Goal: Information Seeking & Learning: Find specific fact

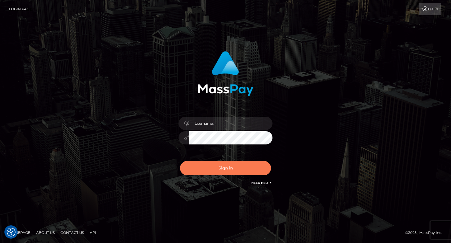
type input "carolina"
click at [225, 168] on button "Sign in" at bounding box center [225, 168] width 91 height 14
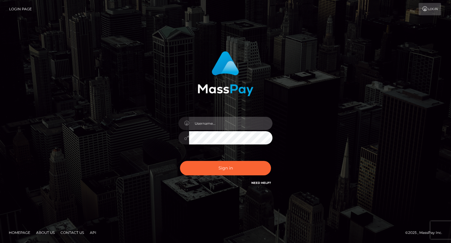
type input "carolina"
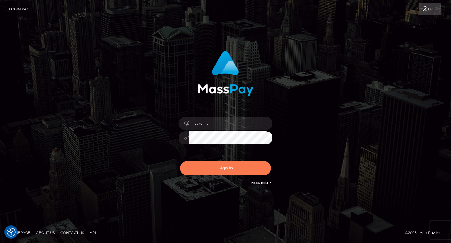
click at [224, 168] on button "Sign in" at bounding box center [225, 168] width 91 height 14
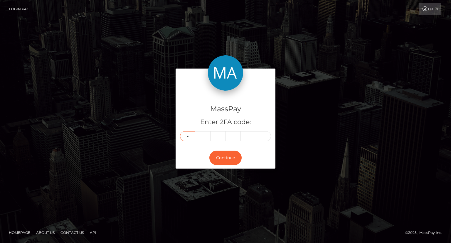
type input "8"
type input "0"
type input "6"
type input "1"
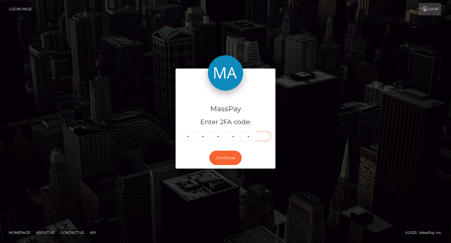
type input "7"
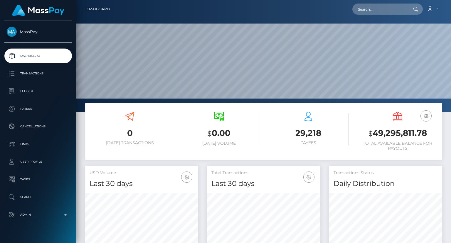
scroll to position [104, 113]
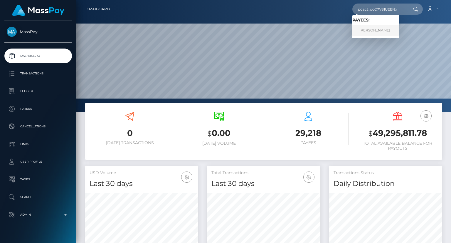
type input "poact_ocC7V81UEENx"
click at [389, 29] on link "Edward Struhar" at bounding box center [375, 30] width 47 height 11
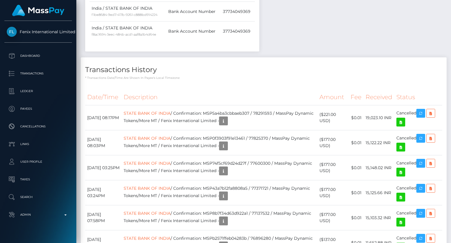
scroll to position [70, 113]
click at [217, 105] on td "STATE BANK OF INDIA / Confirmation: MSP5a4ba3cbbaeb307 / 78291593 / MassPay Dyn…" at bounding box center [220, 117] width 196 height 25
click at [210, 89] on th "Description" at bounding box center [220, 97] width 196 height 16
drag, startPoint x: 213, startPoint y: 73, endPoint x: 224, endPoint y: 74, distance: 10.9
click at [224, 89] on th "Description" at bounding box center [220, 97] width 196 height 16
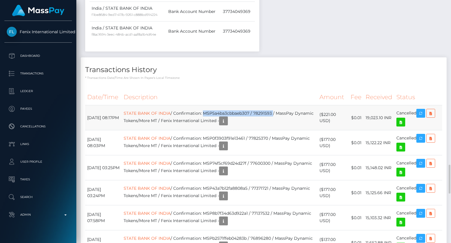
drag, startPoint x: 285, startPoint y: 91, endPoint x: 216, endPoint y: 89, distance: 69.9
click at [216, 105] on td "STATE BANK OF INDIA / Confirmation: MSP5a4ba3cbbaeb307 / 78291593 / MassPay Dyn…" at bounding box center [220, 117] width 196 height 25
copy td "MSP5a4ba3cbbaeb307 / 78291593"
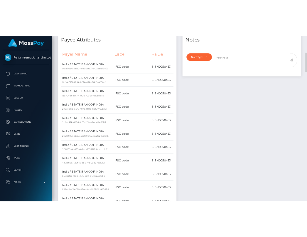
scroll to position [0, 0]
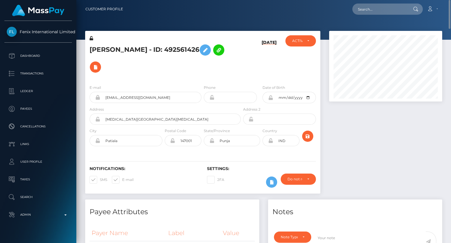
click at [164, 48] on h5 "POOJA RANI - ID: 492561426" at bounding box center [164, 58] width 148 height 34
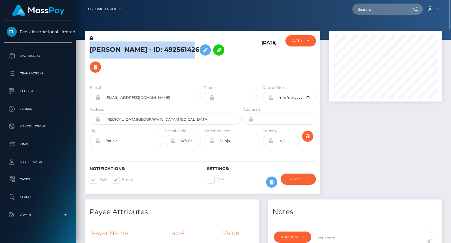
click at [164, 48] on h5 "POOJA RANI - ID: 492561426" at bounding box center [164, 58] width 148 height 34
copy h5 "POOJA RANI - ID: 492561426"
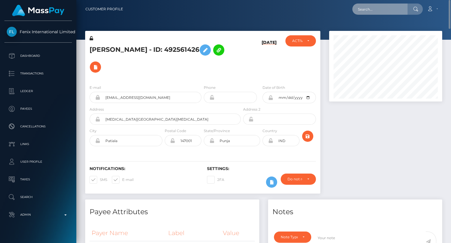
click at [372, 10] on input "text" at bounding box center [379, 9] width 55 height 11
paste input "MSPb14f95ea96eeb66"
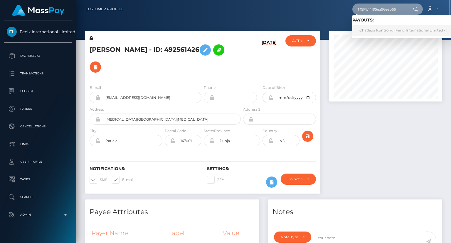
type input "MSPb14f95ea96eeb66"
click at [391, 31] on link "Chatlada Kontrong (Fenix International Limited - )" at bounding box center [403, 30] width 102 height 11
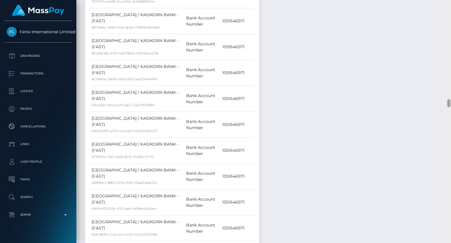
scroll to position [2990, 0]
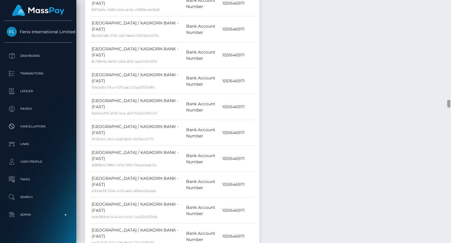
drag, startPoint x: 450, startPoint y: 48, endPoint x: 434, endPoint y: 105, distance: 58.9
click at [434, 105] on div "Customer Profile Loading... Loading..." at bounding box center [263, 121] width 375 height 243
drag, startPoint x: 204, startPoint y: 119, endPoint x: 134, endPoint y: 120, distance: 69.6
copy td "MSPb14f95ea96eeb66 / 78203836"
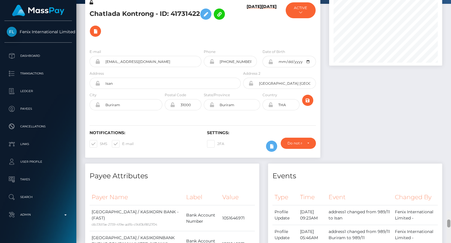
scroll to position [0, 0]
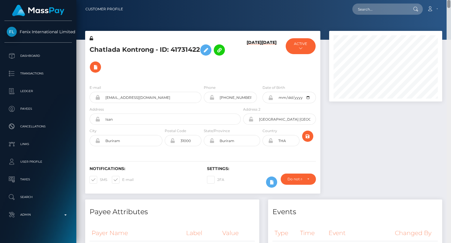
drag, startPoint x: 449, startPoint y: 76, endPoint x: 303, endPoint y: 37, distance: 150.6
click at [439, 0] on html "Fenix International Limited Dashboard Transactions Ledger Payees" at bounding box center [225, 121] width 451 height 243
click at [170, 48] on h5 "Chatlada Kontrong - ID: 41731422" at bounding box center [164, 58] width 148 height 34
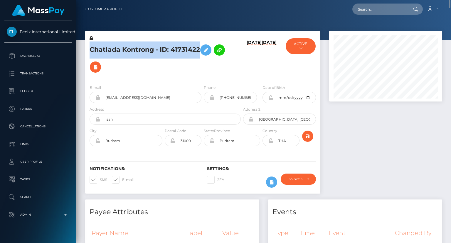
click at [170, 48] on h5 "Chatlada Kontrong - ID: 41731422" at bounding box center [164, 58] width 148 height 34
copy h5 "Chatlada Kontrong - ID: 41731422"
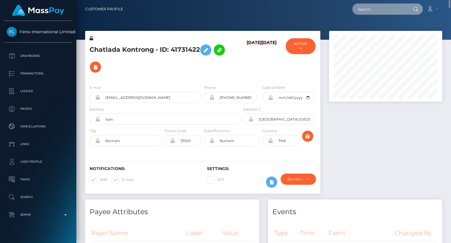
click at [385, 11] on input "text" at bounding box center [379, 9] width 55 height 11
paste input "MSP2a95892c4e32e0a"
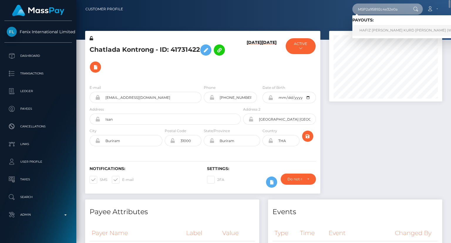
type input "MSP2a95892c4e32e0a"
click at [382, 33] on link "HAFIZ ZOHAIB AHMED KURD Ahmed (Whop Inc - )" at bounding box center [414, 30] width 125 height 11
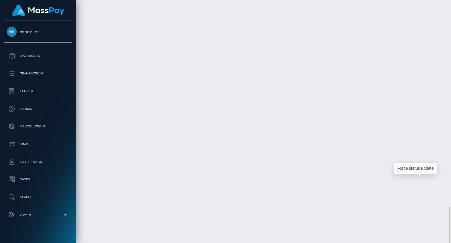
scroll to position [70, 113]
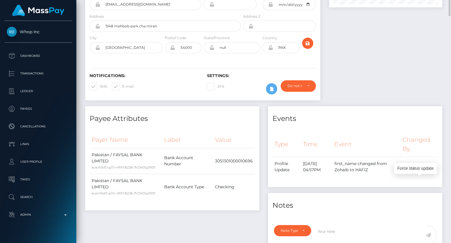
scroll to position [0, 0]
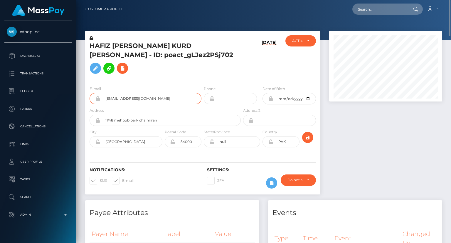
click at [129, 93] on input "ayeshaalikurd@gmail.com" at bounding box center [150, 98] width 101 height 11
copy h5 "HAFIZ"
drag, startPoint x: 90, startPoint y: 47, endPoint x: 111, endPoint y: 46, distance: 20.9
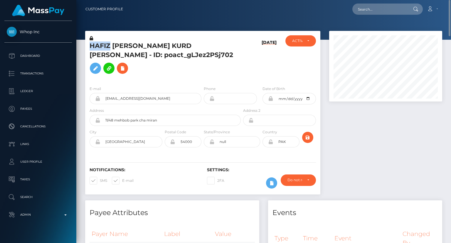
click at [111, 46] on h5 "HAFIZ ZOHAIB AHMED KURD Ahmed - ID: poact_gLJez2PSj702" at bounding box center [164, 58] width 148 height 35
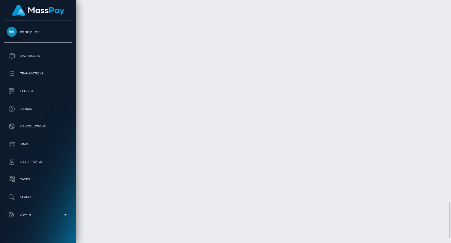
scroll to position [1386, 0]
drag, startPoint x: 321, startPoint y: 181, endPoint x: 329, endPoint y: 187, distance: 10.2
copy td "$119.52 USD"
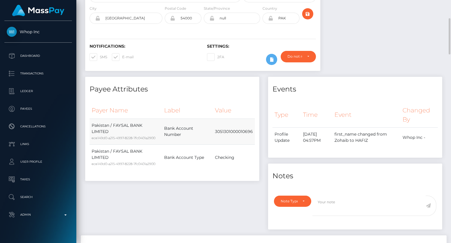
scroll to position [0, 0]
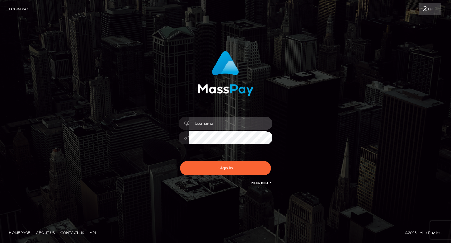
type input "carolina"
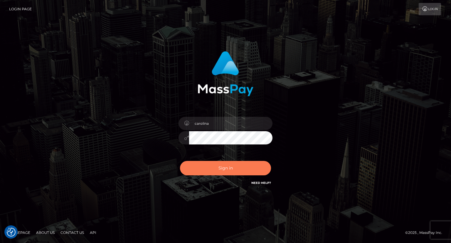
click at [222, 165] on button "Sign in" at bounding box center [225, 168] width 91 height 14
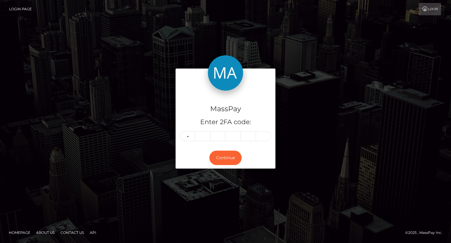
type input "2"
type input "9"
type input "8"
type input "2"
type input "6"
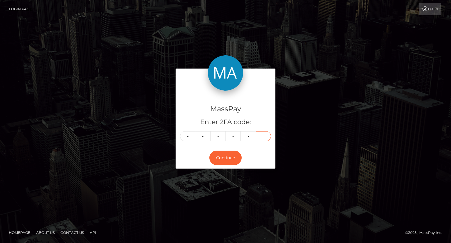
type input "4"
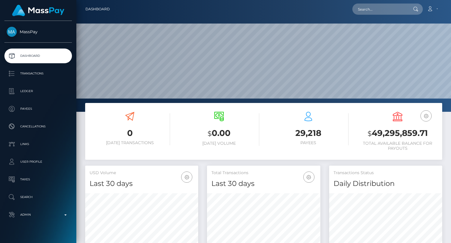
scroll to position [104, 113]
click at [387, 7] on input "text" at bounding box center [379, 9] width 55 height 11
paste input "poact_3zShkmsQVGcp"
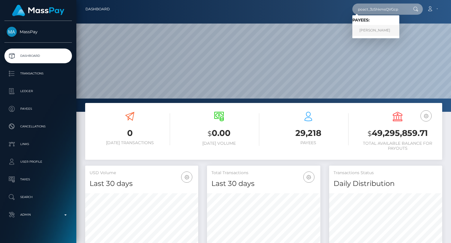
type input "poact_3zShkmsQVGcp"
click at [377, 32] on link "Jack Haddad" at bounding box center [375, 30] width 47 height 11
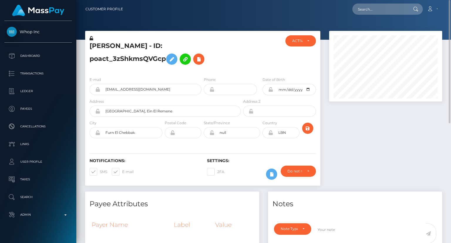
click at [153, 45] on h5 "Jack Haddad - ID: poact_3zShkmsQVGcp" at bounding box center [164, 54] width 148 height 26
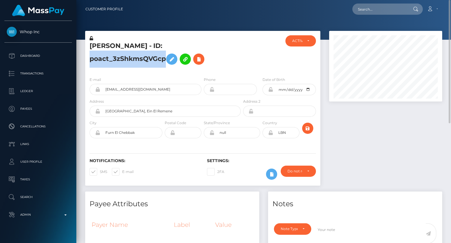
click at [153, 45] on h5 "Jack Haddad - ID: poact_3zShkmsQVGcp" at bounding box center [164, 54] width 148 height 26
copy h5 "Jack Haddad - ID: poact_3zShkmsQVGcp"
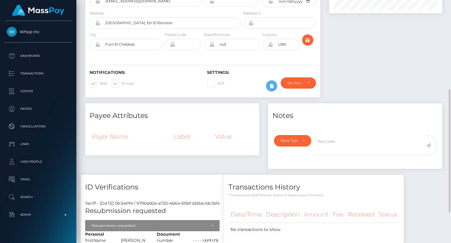
scroll to position [117, 0]
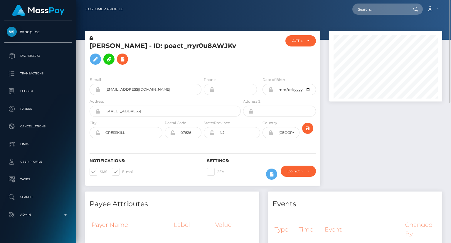
click at [195, 46] on h5 "ARI J SARAFYAN - ID: poact_rryr0u8AWJKv" at bounding box center [164, 54] width 148 height 26
copy h5 "ARI J SARAFYAN - ID: poact_rryr0u8AWJKv"
click at [379, 5] on input "text" at bounding box center [379, 9] width 55 height 11
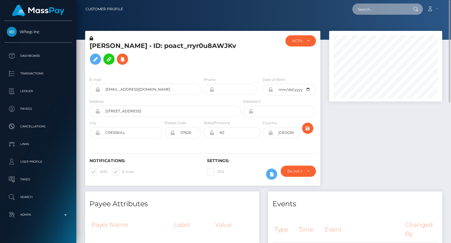
paste input "poact_hhNiIRmZulSG"
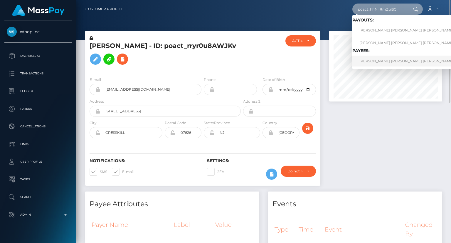
type input "poact_hhNiIRmZulSG"
click at [394, 60] on link "ERICK EMANOEL ANTUNES CASTRO Castro" at bounding box center [418, 61] width 132 height 11
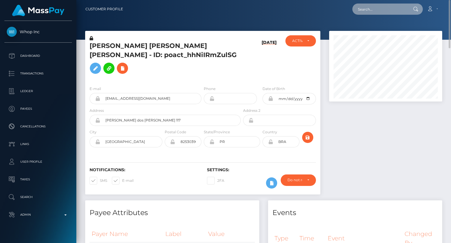
click at [388, 6] on input "text" at bounding box center [379, 9] width 55 height 11
paste input "poact_hhNiIRmZulSG"
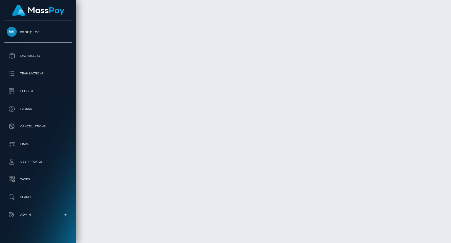
scroll to position [969, 0]
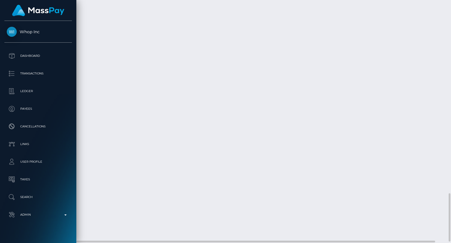
type input "poact_hhNiIRmZulSG"
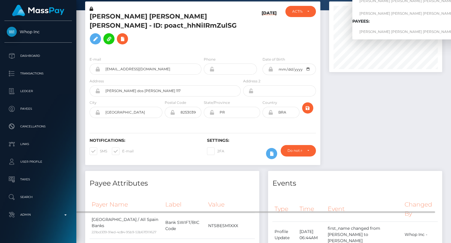
scroll to position [0, 0]
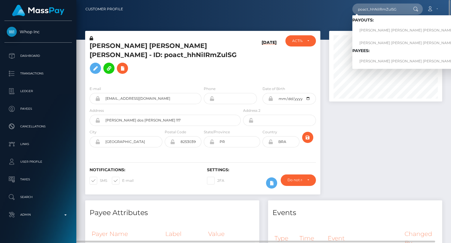
click at [141, 45] on h5 "ERICK EMANOEL ANTUNES CASTRO Castro - ID: poact_hhNiIRmZulSG" at bounding box center [164, 58] width 148 height 35
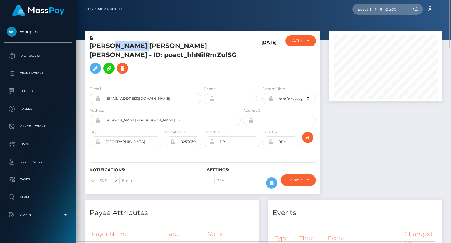
click at [141, 45] on h5 "ERICK EMANOEL ANTUNES CASTRO Castro - ID: poact_hhNiIRmZulSG" at bounding box center [164, 58] width 148 height 35
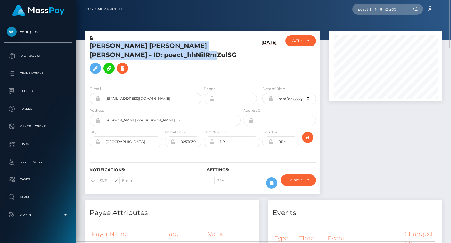
click at [141, 45] on h5 "ERICK EMANOEL ANTUNES CASTRO Castro - ID: poact_hhNiIRmZulSG" at bounding box center [164, 58] width 148 height 35
copy h5 "ERICK EMANOEL ANTUNES CASTRO Castro - ID: poact_hhNiIRmZulSG"
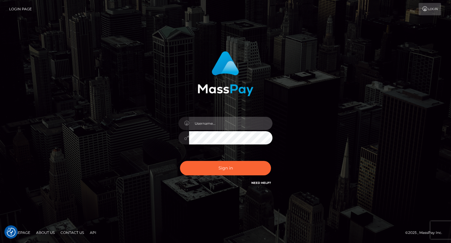
type input "carolina"
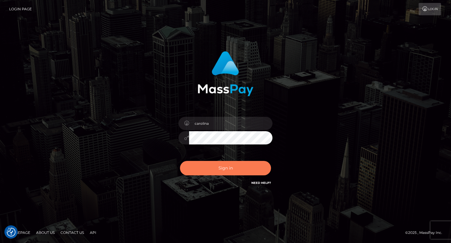
click at [222, 168] on button "Sign in" at bounding box center [225, 168] width 91 height 14
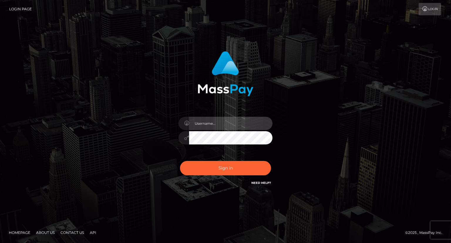
type input "carolina"
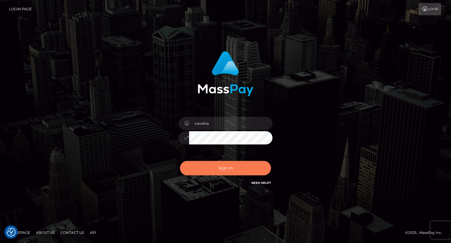
click at [234, 166] on button "Sign in" at bounding box center [225, 168] width 91 height 14
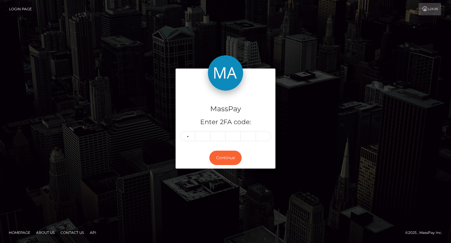
type input "5"
type input "1"
type input "5"
type input "2"
type input "3"
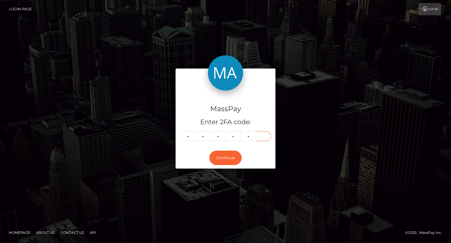
type input "4"
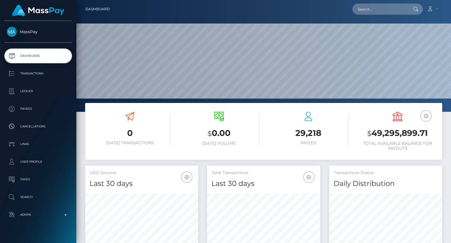
scroll to position [104, 113]
click at [385, 8] on input "text" at bounding box center [379, 9] width 55 height 11
paste input "poact_TEK6kKG0Agc6"
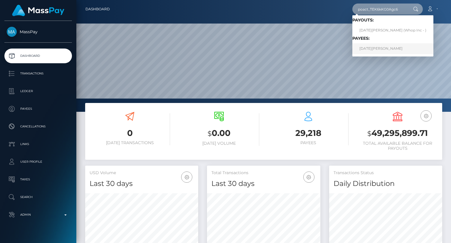
type input "poact_TEK6kKG0Agc6"
click at [385, 50] on link "NOEL MAGNUS KÖLBEL" at bounding box center [392, 48] width 81 height 11
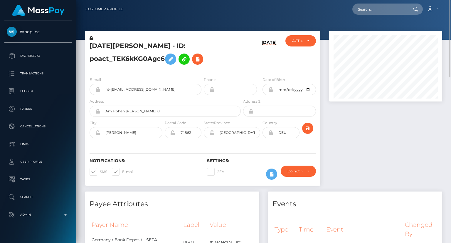
click at [150, 45] on h5 "[DATE][PERSON_NAME] - ID: poact_TEK6kKG0Agc6" at bounding box center [164, 54] width 148 height 26
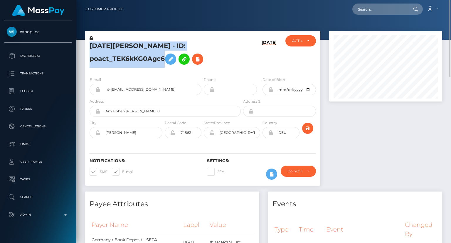
click at [150, 45] on h5 "NOEL MAGNUS KÖLBEL - ID: poact_TEK6kKG0Agc6" at bounding box center [164, 54] width 148 height 26
copy h5 "NOEL MAGNUS KÖLBEL - ID: poact_TEK6kKG0Agc6"
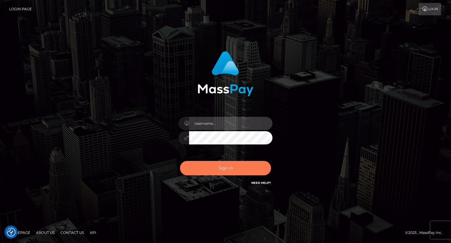
type input "carolina"
click at [225, 168] on button "Sign in" at bounding box center [225, 168] width 91 height 14
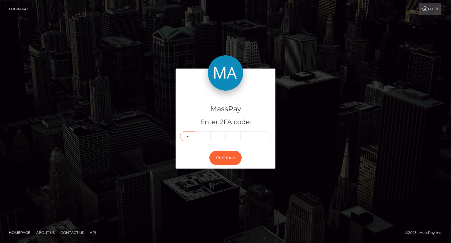
type input "8"
type input "1"
type input "3"
type input "9"
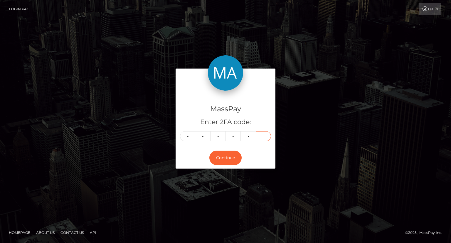
type input "1"
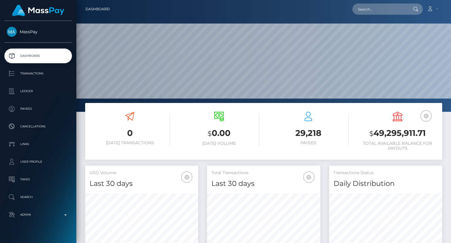
scroll to position [104, 113]
click at [366, 11] on input "text" at bounding box center [379, 9] width 55 height 11
paste input "NOEL MAGNUS KÖLBEL - ID: poact_TEK6kKG0Agc6"
click at [379, 11] on input "NOEL MAGNUS KÖLBEL - ID: poact_TEK6kKG0Agc6" at bounding box center [379, 9] width 55 height 11
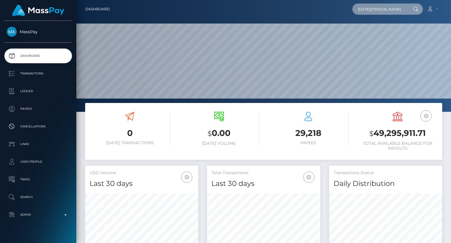
click at [379, 11] on input "NOEL MAGNUS KÖLBEL - ID: poact_TEK6kKG0Agc6" at bounding box center [379, 9] width 55 height 11
click at [379, 12] on input "NOEL MAGNUS KÖLBEL - ID: poact_TEK6kKG0Agc6" at bounding box center [379, 9] width 55 height 11
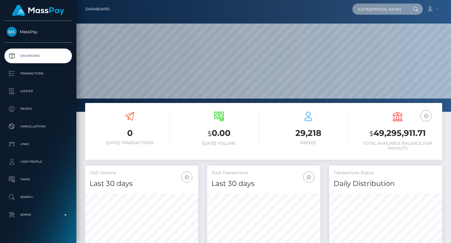
paste input "MSP1353628a13c7493"
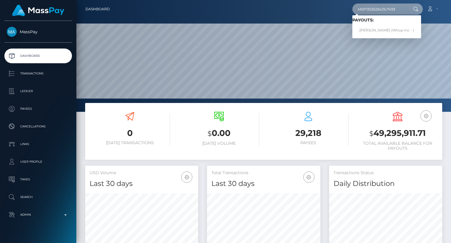
type input "MSP1353628a13c7493"
click at [372, 30] on link "ABDUL RAFAY (Whop Inc - )" at bounding box center [386, 30] width 69 height 11
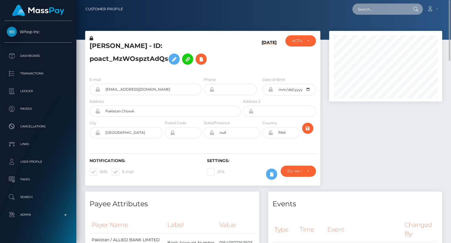
click at [378, 9] on input "text" at bounding box center [379, 9] width 55 height 11
paste input "MSP774b65e473a9eee"
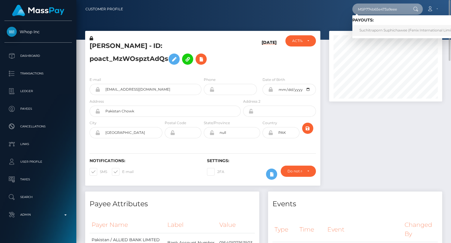
type input "MSP774b65e473a9eee"
click at [370, 33] on link "Suchitraporn Suphichawee (Fenix International Limited - )" at bounding box center [410, 30] width 116 height 11
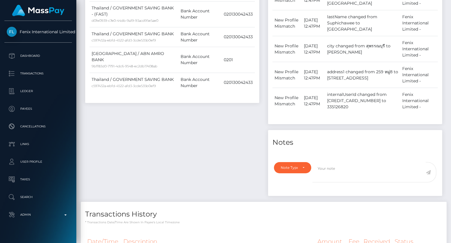
scroll to position [404, 0]
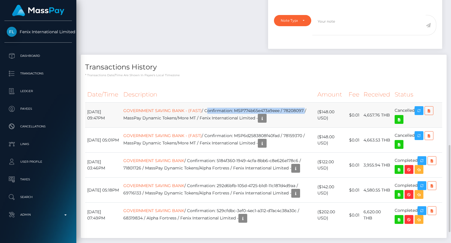
drag, startPoint x: 216, startPoint y: 108, endPoint x: 316, endPoint y: 107, distance: 100.2
click at [315, 107] on td "GOVERNMENT SAVING BANK - (FAST) / Confirmation: MSP774b65e473a9eee / 78208097 /…" at bounding box center [218, 114] width 194 height 25
copy td "Confirmation: MSP774b65e473a9eee / 78208097"
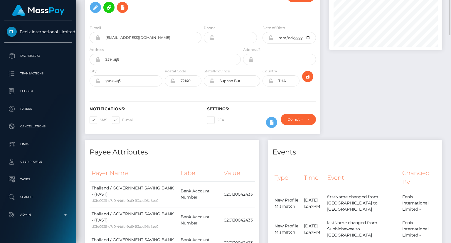
scroll to position [0, 0]
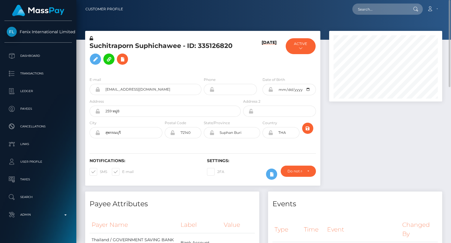
click at [153, 45] on h5 "Suchitraporn Suphichawee - ID: 335126820" at bounding box center [164, 54] width 148 height 26
copy h5 "Suchitraporn Suphichawee - ID: 335126820"
click at [388, 9] on input "text" at bounding box center [379, 9] width 55 height 11
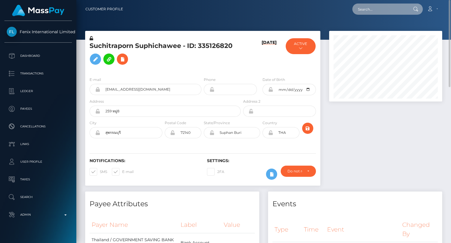
paste input "MSP5bb0148bb9b4ee7"
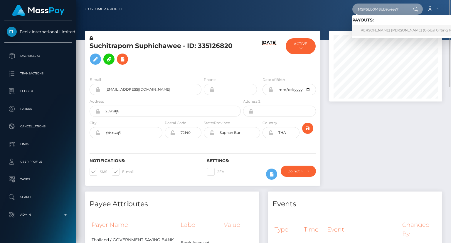
type input "MSP5bb0148bb9b4ee7"
click at [382, 31] on link "MARIA JOSE PINEDA MURILLO (Global Gifting Technologies Inc - Throne)" at bounding box center [427, 30] width 150 height 11
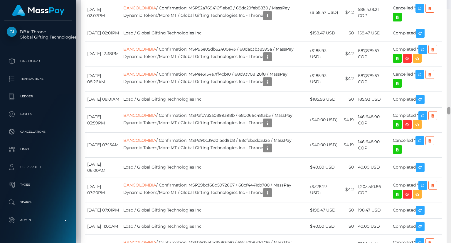
scroll to position [3159, 0]
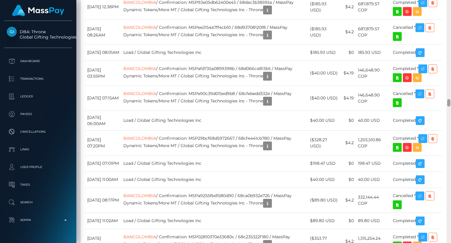
drag, startPoint x: 449, startPoint y: 6, endPoint x: 451, endPoint y: 104, distance: 98.1
click at [451, 104] on div at bounding box center [449, 121] width 4 height 243
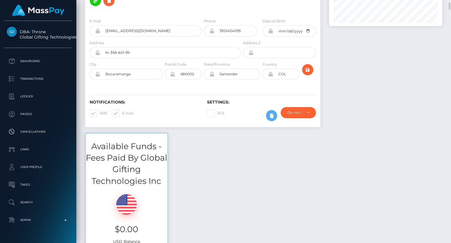
scroll to position [0, 0]
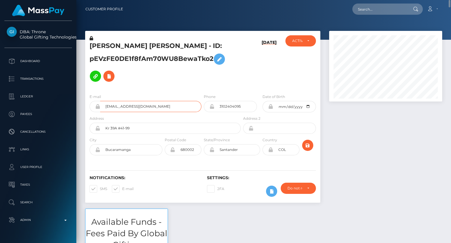
click at [138, 106] on input "josepenalozaplata@gmail.com" at bounding box center [150, 106] width 101 height 11
drag, startPoint x: 90, startPoint y: 43, endPoint x: 128, endPoint y: 46, distance: 37.6
click at [130, 44] on h5 "MARIA JOSE PINEDA MURILLO - ID: pEVzFE0DE1f8fAm70WU8BewaTko2" at bounding box center [164, 62] width 148 height 43
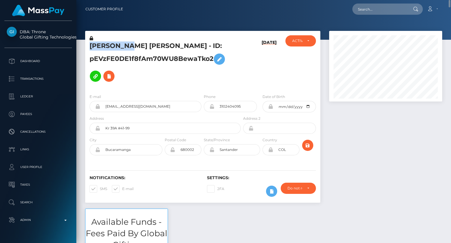
copy h5 "MARIA JOSE"
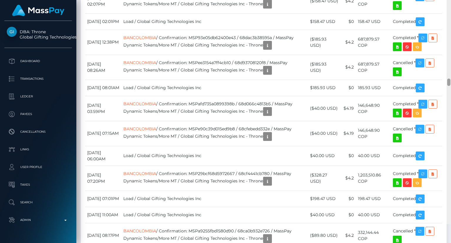
scroll to position [3105, 0]
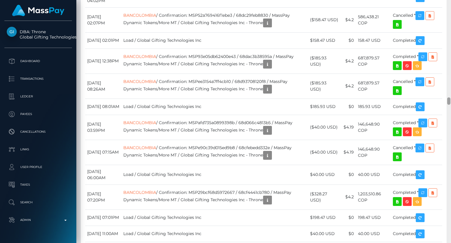
drag, startPoint x: 448, startPoint y: 54, endPoint x: 443, endPoint y: 101, distance: 47.0
click at [443, 101] on div "Customer Profile Loading... Loading..." at bounding box center [263, 121] width 375 height 243
drag, startPoint x: 315, startPoint y: 224, endPoint x: 318, endPoint y: 225, distance: 3.6
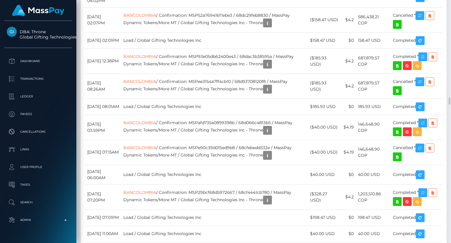
drag, startPoint x: 322, startPoint y: 229, endPoint x: 318, endPoint y: 221, distance: 8.9
drag, startPoint x: 321, startPoint y: 231, endPoint x: 316, endPoint y: 223, distance: 9.1
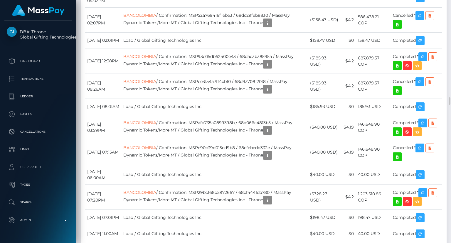
copy td "194.37 USD"
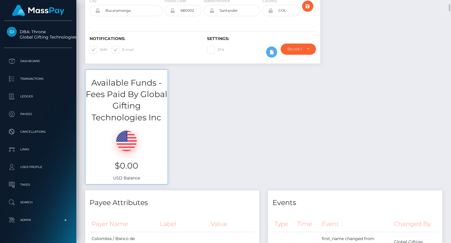
scroll to position [0, 0]
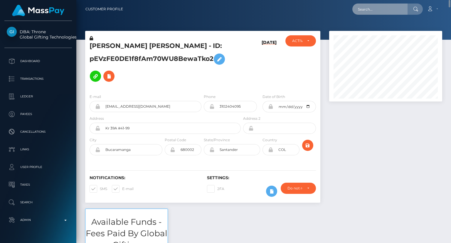
click at [379, 10] on input "text" at bounding box center [379, 9] width 55 height 11
paste input "MSP00f9264f3e4b6ef"
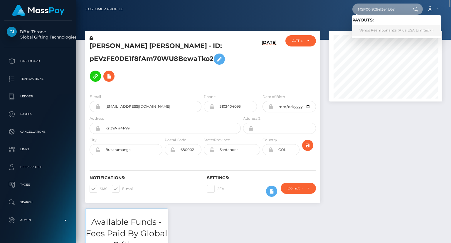
type input "MSP00f9264f3e4b6ef"
click at [383, 30] on link "Venus Reambonanza (Alua USA Limited - )" at bounding box center [396, 30] width 88 height 11
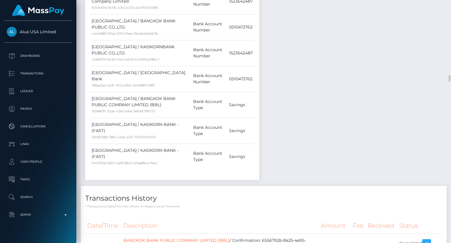
scroll to position [676, 0]
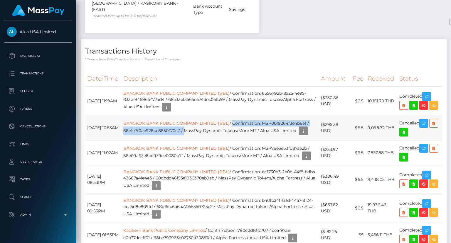
copy td "Confirmation: MSP00f9264f3e4b6ef / 68e1e7f0ae928cc8850f70c7 /"
drag, startPoint x: 241, startPoint y: 73, endPoint x: 191, endPoint y: 80, distance: 50.3
click at [191, 115] on td "BANGKOK BANK PUBLIC COMPANY LIMITED (BBL) / Confirmation: MSP00f9264f3e4b6ef / …" at bounding box center [220, 127] width 198 height 25
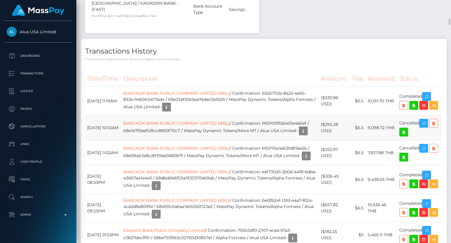
drag, startPoint x: 281, startPoint y: 81, endPoint x: 276, endPoint y: 76, distance: 6.4
click at [280, 115] on td "BANGKOK BANK PUBLIC COMPANY LIMITED (BBL) / Confirmation: MSP00f9264f3e4b6ef / …" at bounding box center [220, 127] width 198 height 25
drag, startPoint x: 270, startPoint y: 73, endPoint x: 189, endPoint y: 85, distance: 82.2
click at [189, 115] on td "BANGKOK BANK PUBLIC COMPANY LIMITED (BBL) / Confirmation: MSP00f9264f3e4b6ef / …" at bounding box center [220, 127] width 198 height 25
copy td "MSP00f9264f3e4b6ef / 68e1e7f0ae928cc8850f70c7"
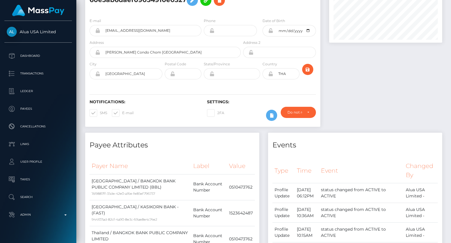
scroll to position [0, 0]
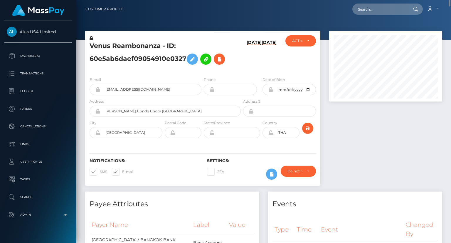
click at [133, 46] on h5 "Venus Reambonanza - ID: 60e5ab6daef09054910e0327" at bounding box center [164, 54] width 148 height 26
copy h5 "Venus Reambonanza - ID: 60e5ab6daef09054910e0327"
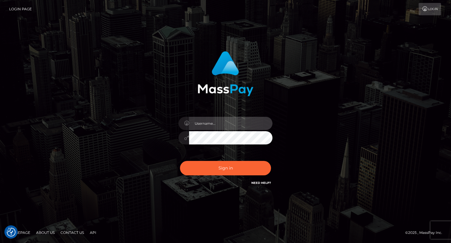
type input "carolina"
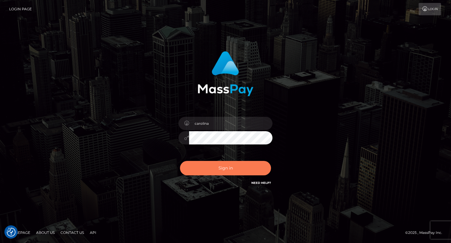
click at [238, 172] on button "Sign in" at bounding box center [225, 168] width 91 height 14
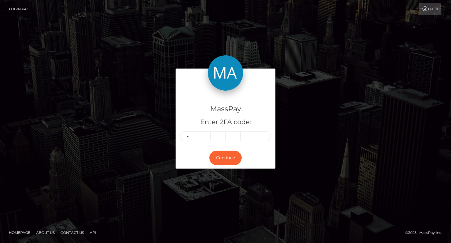
type input "8"
type input "4"
type input "8"
type input "5"
type input "9"
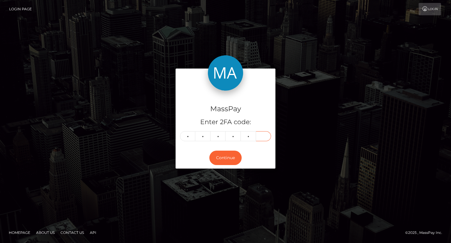
type input "1"
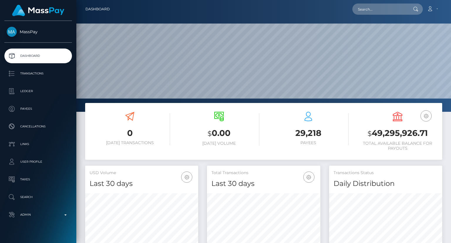
scroll to position [104, 113]
click at [366, 10] on input "text" at bounding box center [379, 9] width 55 height 11
paste input "MSPeb85576e6d534a3"
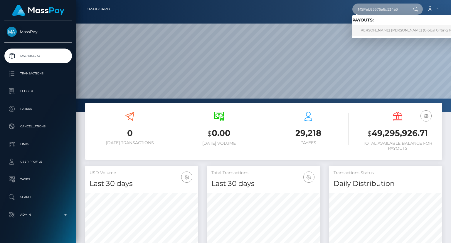
type input "MSPeb85576e6d534a3"
click at [392, 32] on link "ANA RUTH ORTIZ MUÑOZ (Global Gifting Technologies Inc - Throne)" at bounding box center [427, 30] width 150 height 11
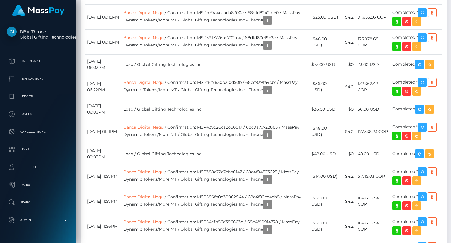
scroll to position [1968, 0]
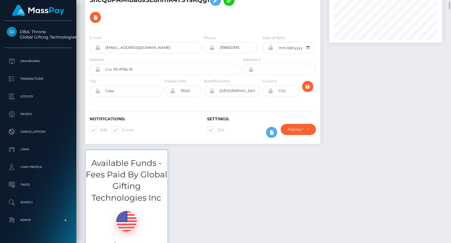
scroll to position [0, 0]
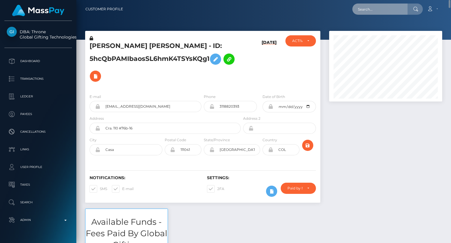
click at [377, 13] on input "text" at bounding box center [379, 9] width 55 height 11
paste input "MSPeb85576e6d534a3"
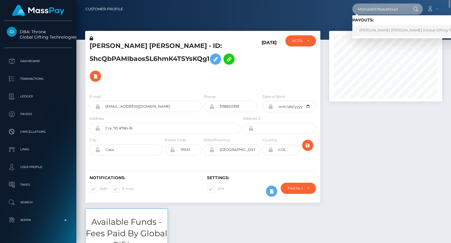
type input "MSPeb85576e6d534a3"
click at [381, 30] on link "ANA RUTH ORTIZ MUÑOZ (Global Gifting Technologies Inc - Throne)" at bounding box center [427, 30] width 150 height 11
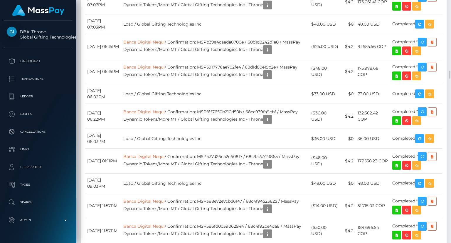
scroll to position [2056, 0]
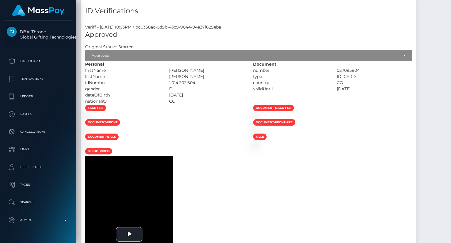
scroll to position [0, 0]
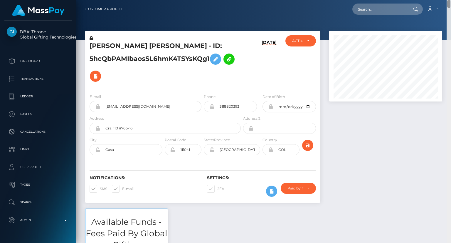
drag, startPoint x: 449, startPoint y: 39, endPoint x: 401, endPoint y: 3, distance: 59.9
click at [430, 0] on html "DBA: Throne Global Gifting Technologies Inc Dashboard Transactions Ledger Payee…" at bounding box center [225, 121] width 451 height 243
click at [126, 102] on input "[EMAIL_ADDRESS][DOMAIN_NAME]" at bounding box center [150, 106] width 101 height 11
click at [129, 104] on input "analapro1999@gmail.com" at bounding box center [150, 106] width 101 height 11
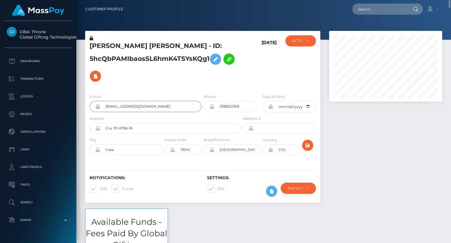
click at [129, 104] on input "analapro1999@gmail.com" at bounding box center [150, 106] width 101 height 11
drag, startPoint x: 89, startPoint y: 47, endPoint x: 103, endPoint y: 46, distance: 14.1
click at [103, 46] on div "ANA RUTH ORTIZ MUÑOZ - ID: 5hcQbPAMIbaosSL6hmK4TSYsKQg1" at bounding box center [163, 62] width 157 height 54
copy h5 "ANA"
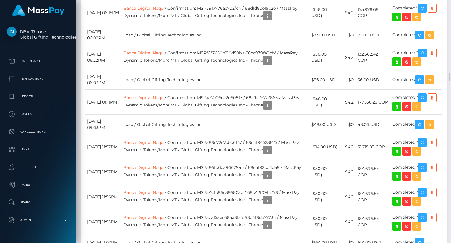
scroll to position [2115, 0]
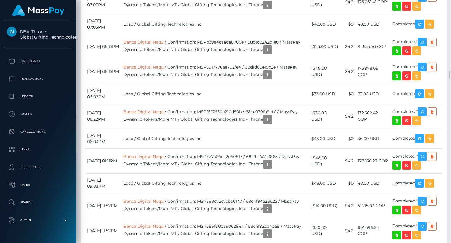
drag, startPoint x: 323, startPoint y: 129, endPoint x: 316, endPoint y: 123, distance: 9.0
copy td "$93.00 USD"
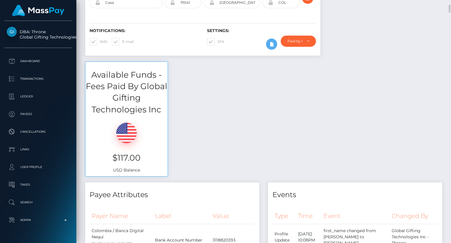
scroll to position [0, 0]
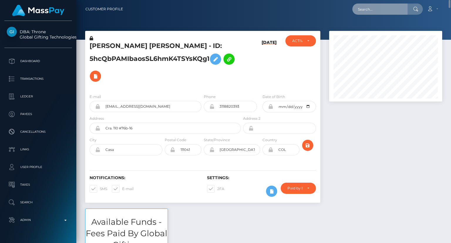
click at [384, 5] on input "text" at bounding box center [379, 9] width 55 height 11
paste input "MSP031161507a37d07"
click at [377, 8] on input "MSP031161507a37d072" at bounding box center [379, 9] width 55 height 11
paste input "text"
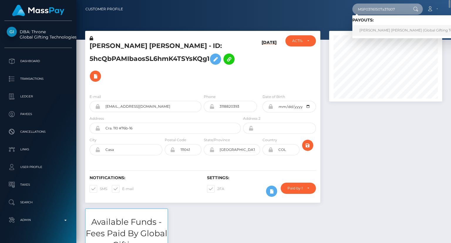
type input "MSP031161507a37d07"
click at [368, 30] on link "ANA RUTH ORTIZ MUÑOZ (Global Gifting Technologies Inc - Throne)" at bounding box center [427, 30] width 150 height 11
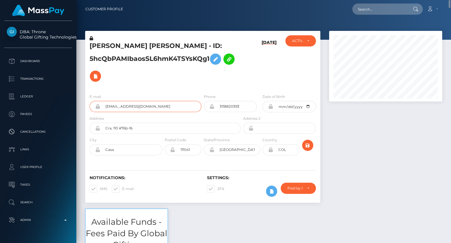
click at [128, 108] on input "[EMAIL_ADDRESS][DOMAIN_NAME]" at bounding box center [150, 106] width 101 height 11
drag, startPoint x: 89, startPoint y: 46, endPoint x: 103, endPoint y: 48, distance: 14.5
click at [103, 48] on div "ANA RUTH ORTIZ MUÑOZ - ID: 5hcQbPAMIbaosSL6hmK4TSYsKQg1" at bounding box center [163, 62] width 157 height 54
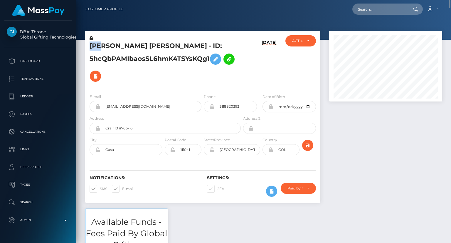
copy h5 "ANA"
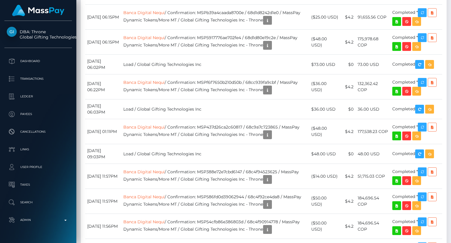
scroll to position [2027, 0]
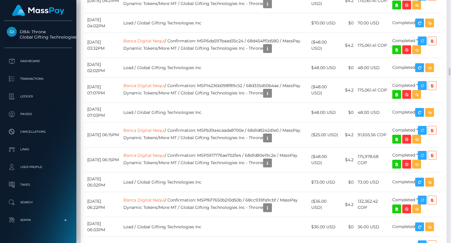
drag, startPoint x: 317, startPoint y: 141, endPoint x: 323, endPoint y: 145, distance: 7.7
copy td "$69.00 USD"
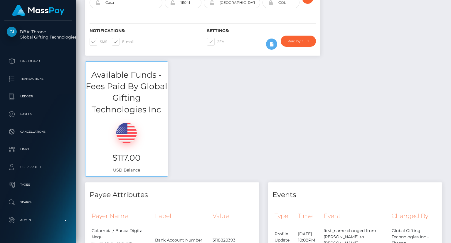
scroll to position [0, 0]
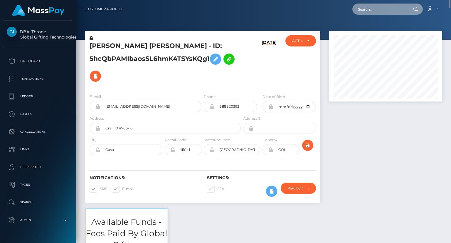
click at [369, 10] on input "text" at bounding box center [379, 9] width 55 height 11
paste input "MSPd4c483ce9505562"
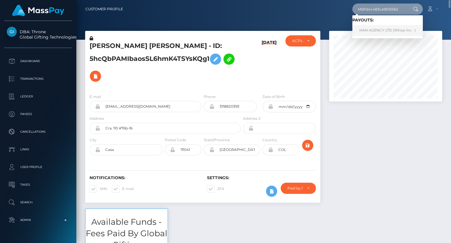
type input "MSPd4c483ce9505562"
click at [381, 29] on link "HAN AGENCY LTD (Whop Inc - )" at bounding box center [387, 30] width 70 height 11
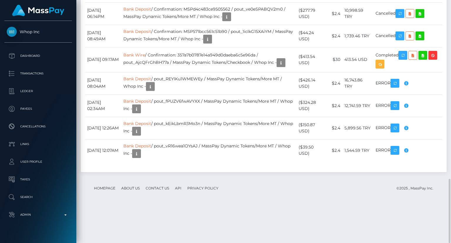
scroll to position [585, 0]
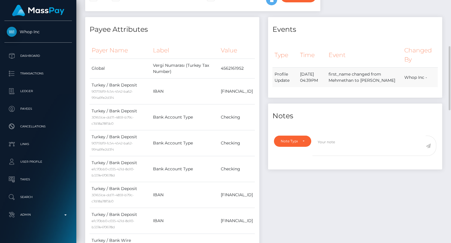
scroll to position [0, 0]
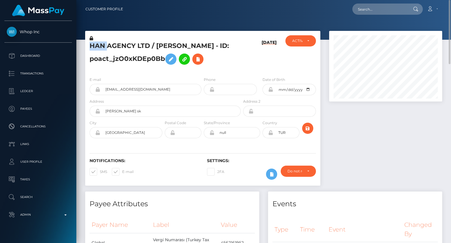
drag, startPoint x: 88, startPoint y: 45, endPoint x: 106, endPoint y: 46, distance: 18.2
click at [106, 46] on div "HAN AGENCY LTD / [PERSON_NAME] - ID: poact_jzO0xKDEp0Bb" at bounding box center [163, 53] width 157 height 37
copy h5 "HAN"
click at [135, 87] on input "[EMAIL_ADDRESS][DOMAIN_NAME]" at bounding box center [150, 89] width 101 height 11
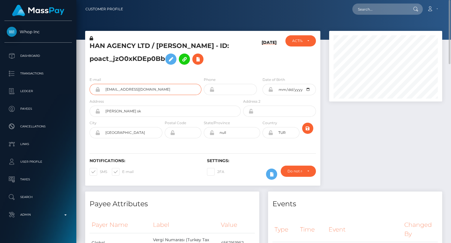
click at [135, 87] on input "[EMAIL_ADDRESS][DOMAIN_NAME]" at bounding box center [150, 89] width 101 height 11
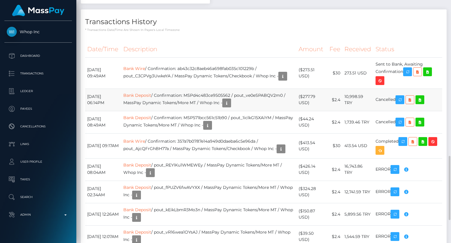
scroll to position [70, 113]
drag, startPoint x: 313, startPoint y: 139, endPoint x: 305, endPoint y: 131, distance: 11.4
click at [305, 111] on td "($277.79 USD)" at bounding box center [312, 99] width 31 height 22
copy td "$277.79 USD)"
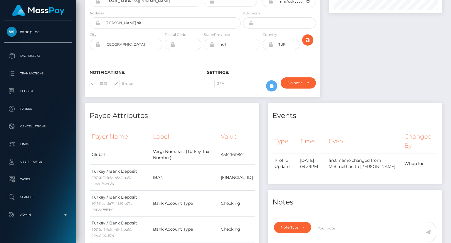
scroll to position [0, 0]
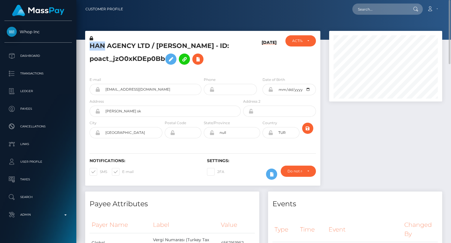
drag, startPoint x: 88, startPoint y: 45, endPoint x: 103, endPoint y: 44, distance: 15.0
click at [103, 44] on div "HAN AGENCY LTD / [PERSON_NAME] - ID: poact_jzO0xKDEp0Bb" at bounding box center [163, 53] width 157 height 37
copy h5 "HAN"
click at [369, 8] on input "text" at bounding box center [379, 9] width 55 height 11
paste input "MSPc9cdcae2baa03d2"
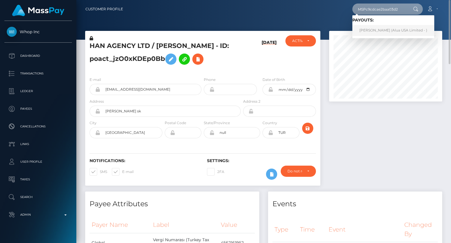
type input "MSPc9cdcae2baa03d2"
click at [374, 28] on link "[PERSON_NAME] (Alua USA Limited - )" at bounding box center [393, 30] width 82 height 11
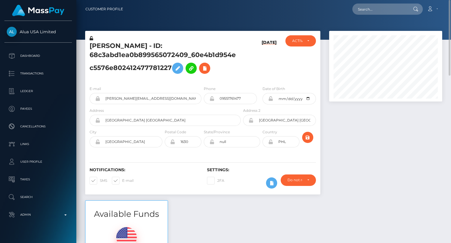
click at [185, 181] on div "Notifications: SMS E-mail" at bounding box center [143, 179] width 117 height 24
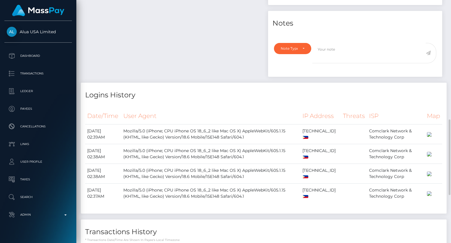
scroll to position [535, 0]
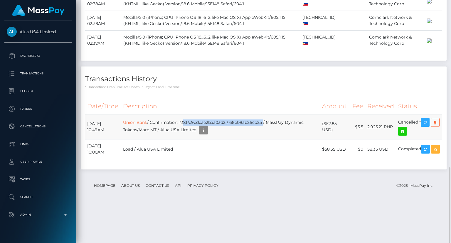
drag, startPoint x: 275, startPoint y: 154, endPoint x: 191, endPoint y: 156, distance: 83.7
click at [191, 139] on td "Union Bank / Confirmation: MSPc9cdcae2baa03d2 / 68e08ab26cd25 / MassPay Dynamic…" at bounding box center [220, 126] width 199 height 25
copy td "MSPc9cdcae2baa03d2 / 68e08ab26cd25"
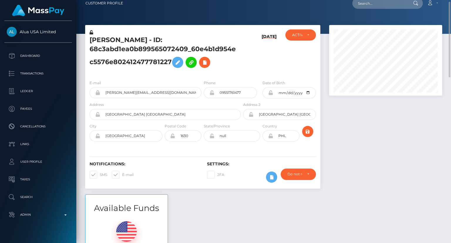
scroll to position [0, 0]
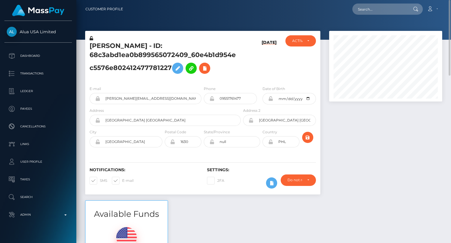
click at [121, 46] on h5 "Lorie Anne Olano - ID: 68c3abd1ea0b899565072409_60e4b1d954ec5576e802412477781227" at bounding box center [164, 58] width 148 height 35
copy h5 "Lorie Anne Olano - ID: 68c3abd1ea0b899565072409_60e4b1d954ec5576e802412477781227"
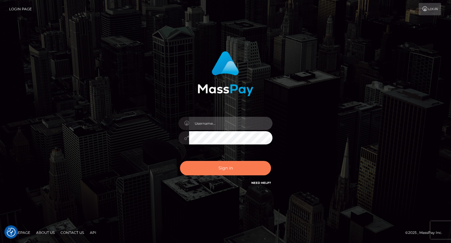
type input "carolina"
click at [227, 168] on button "Sign in" at bounding box center [225, 168] width 91 height 14
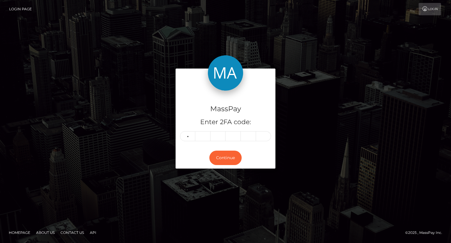
type input "6"
type input "9"
type input "0"
type input "3"
type input "4"
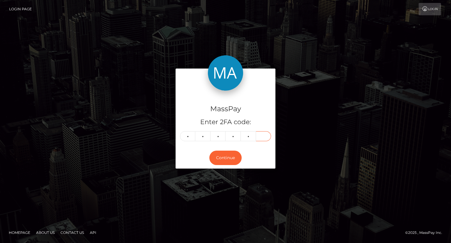
type input "6"
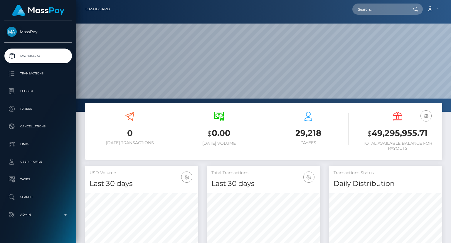
scroll to position [104, 113]
click at [392, 8] on input "text" at bounding box center [379, 9] width 55 height 11
paste input "poact_auXOyjqrqZpJ"
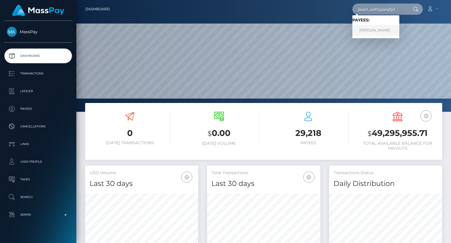
type input "poact_auXOyjqrqZpJ"
click at [391, 31] on link "NICHOLAS ANTHONY ABRAHAM" at bounding box center [375, 30] width 47 height 11
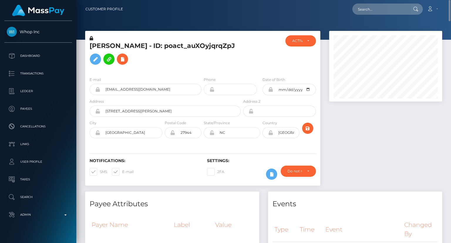
click at [139, 43] on h5 "[PERSON_NAME] - ID: poact_auXOyjqrqZpJ" at bounding box center [164, 54] width 148 height 26
copy h5 "[PERSON_NAME] - ID: poact_auXOyjqrqZpJ"
